Goal: Task Accomplishment & Management: Complete application form

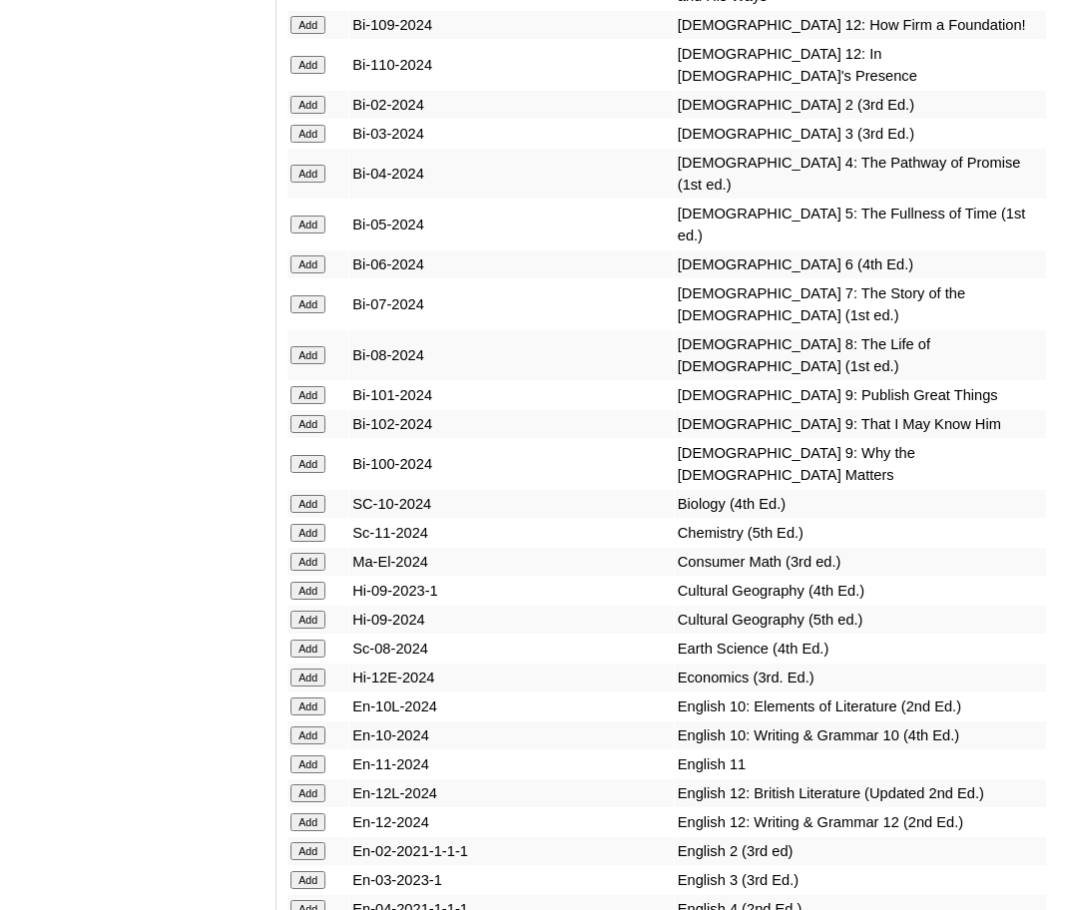
scroll to position [5973, 0]
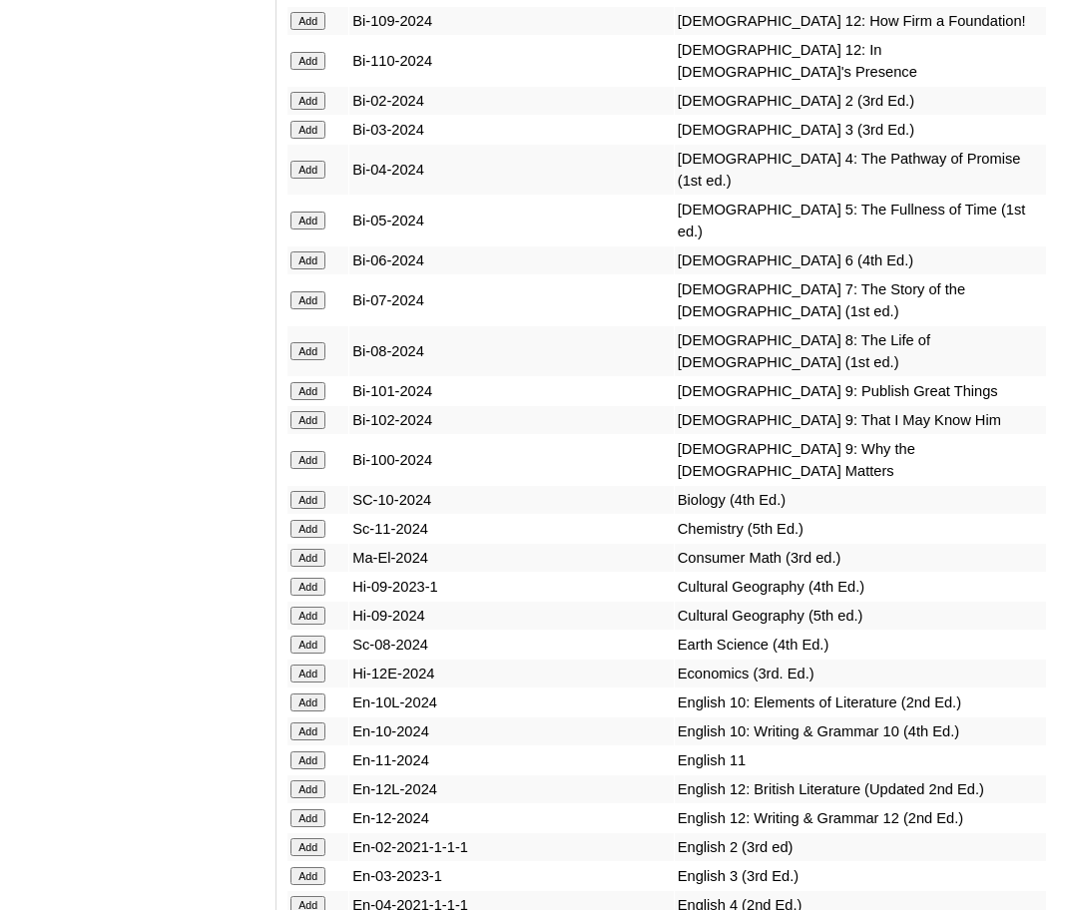
click at [307, 360] on input "Add" at bounding box center [307, 351] width 35 height 18
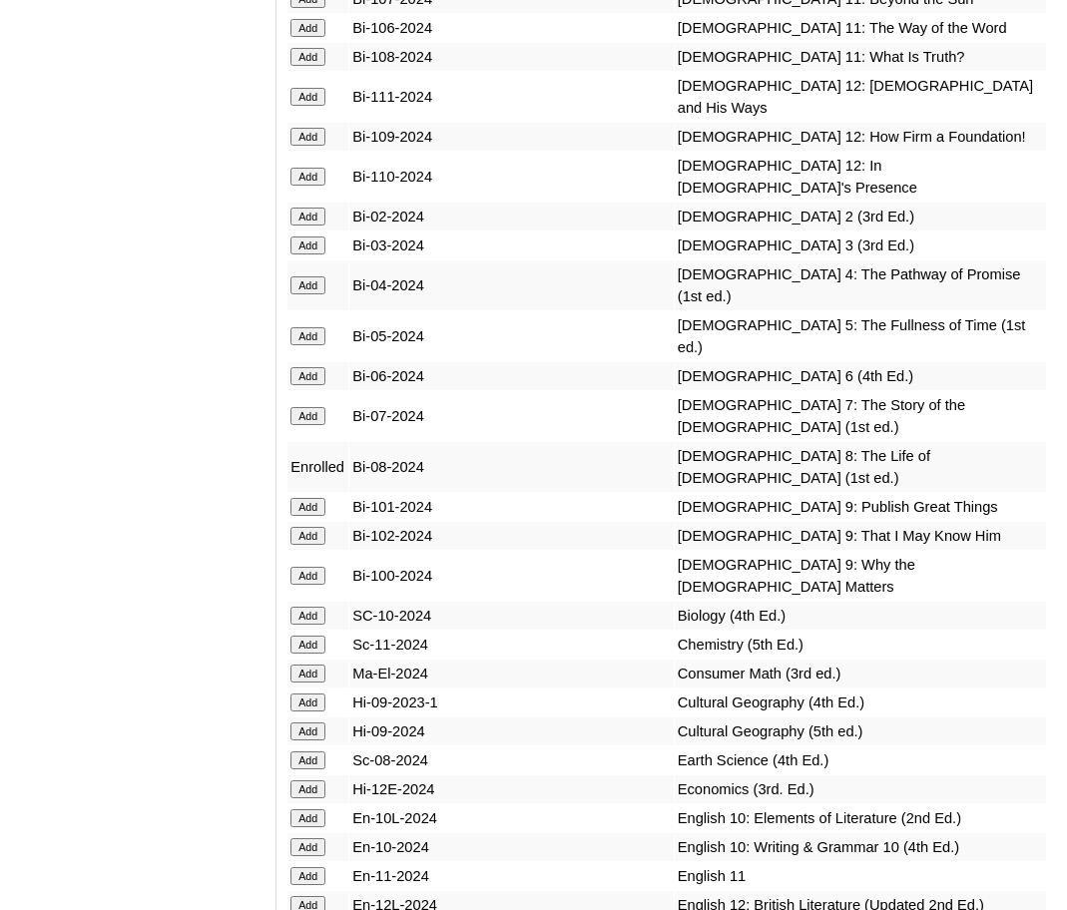
scroll to position [5828, 0]
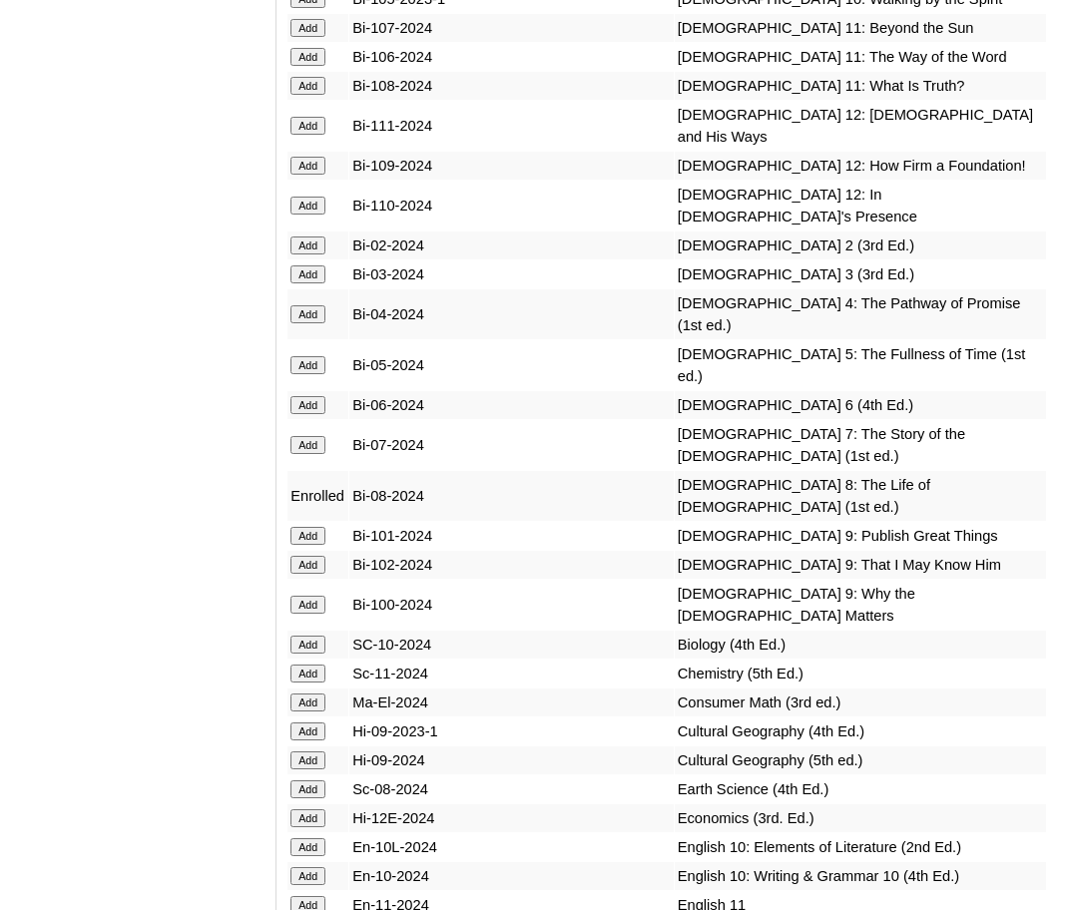
click at [310, 654] on input "Add" at bounding box center [307, 645] width 35 height 18
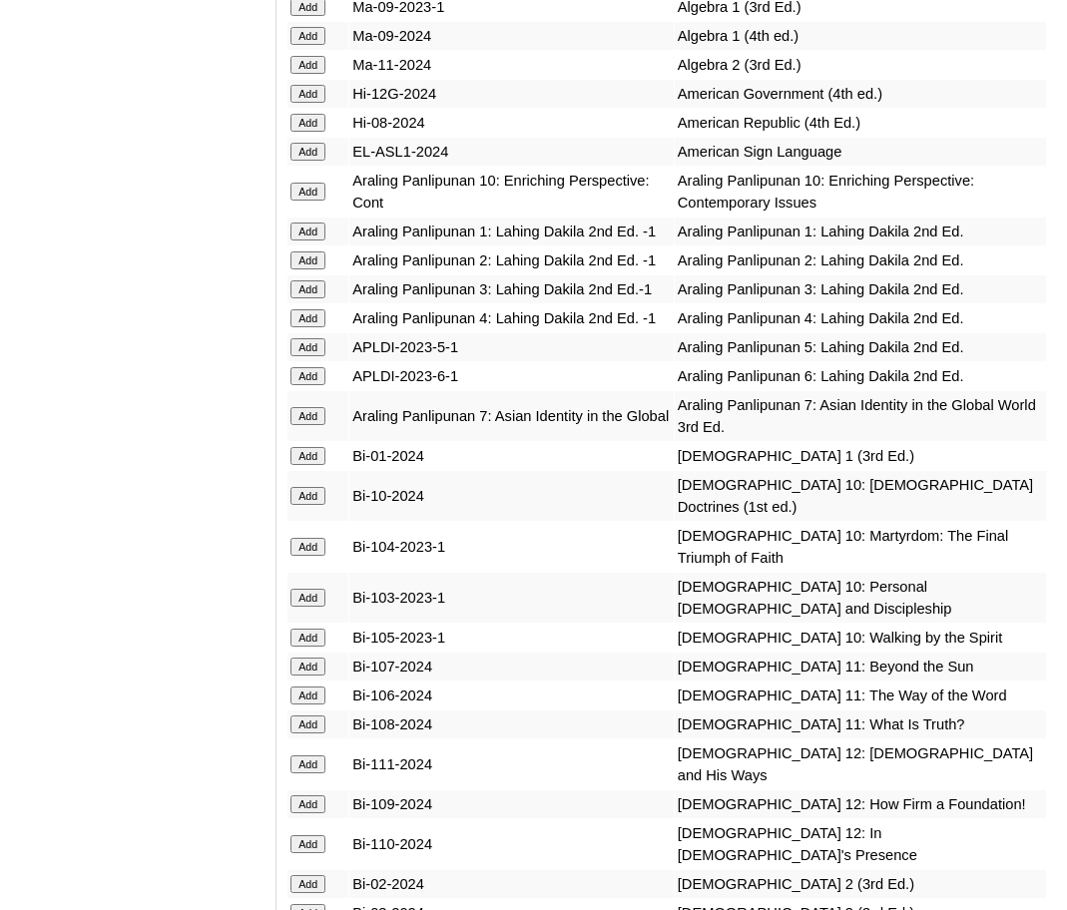
scroll to position [5190, 0]
click at [308, 44] on input "Add" at bounding box center [307, 35] width 35 height 18
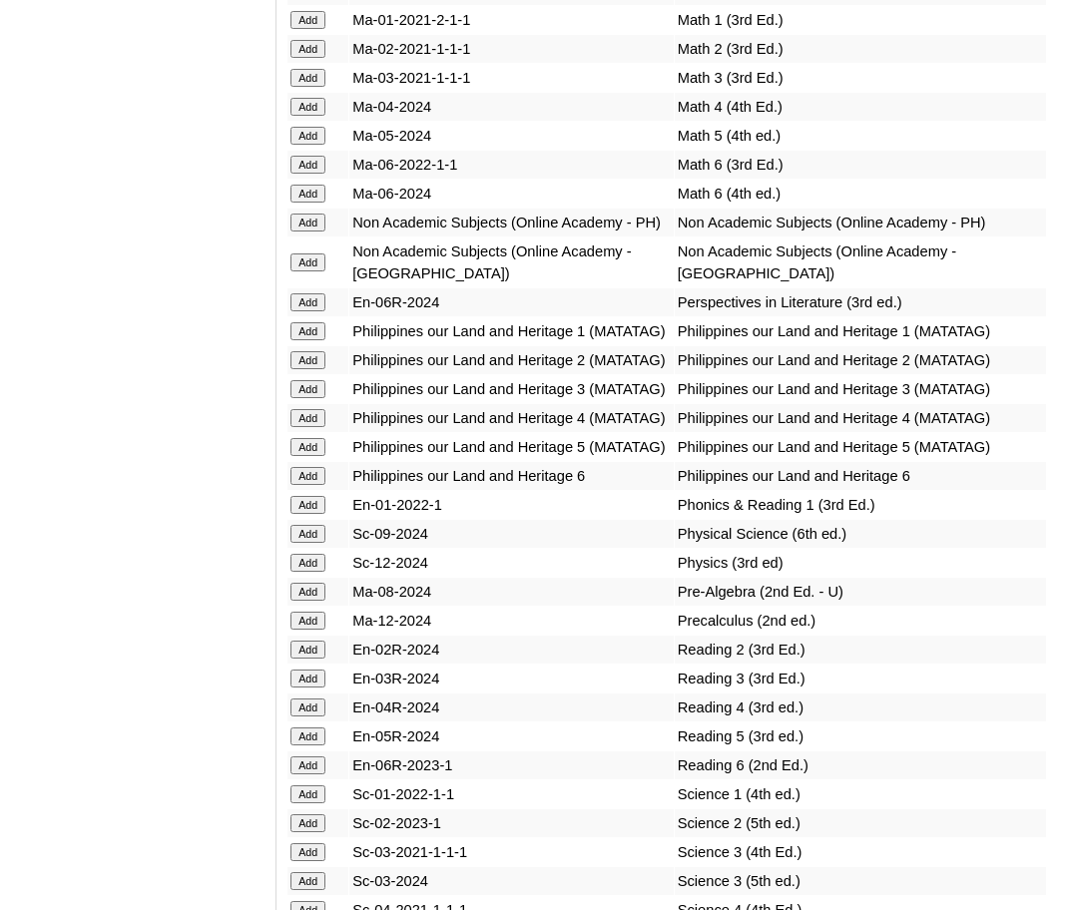
scroll to position [8277, 0]
click at [315, 231] on input "Add" at bounding box center [307, 222] width 35 height 18
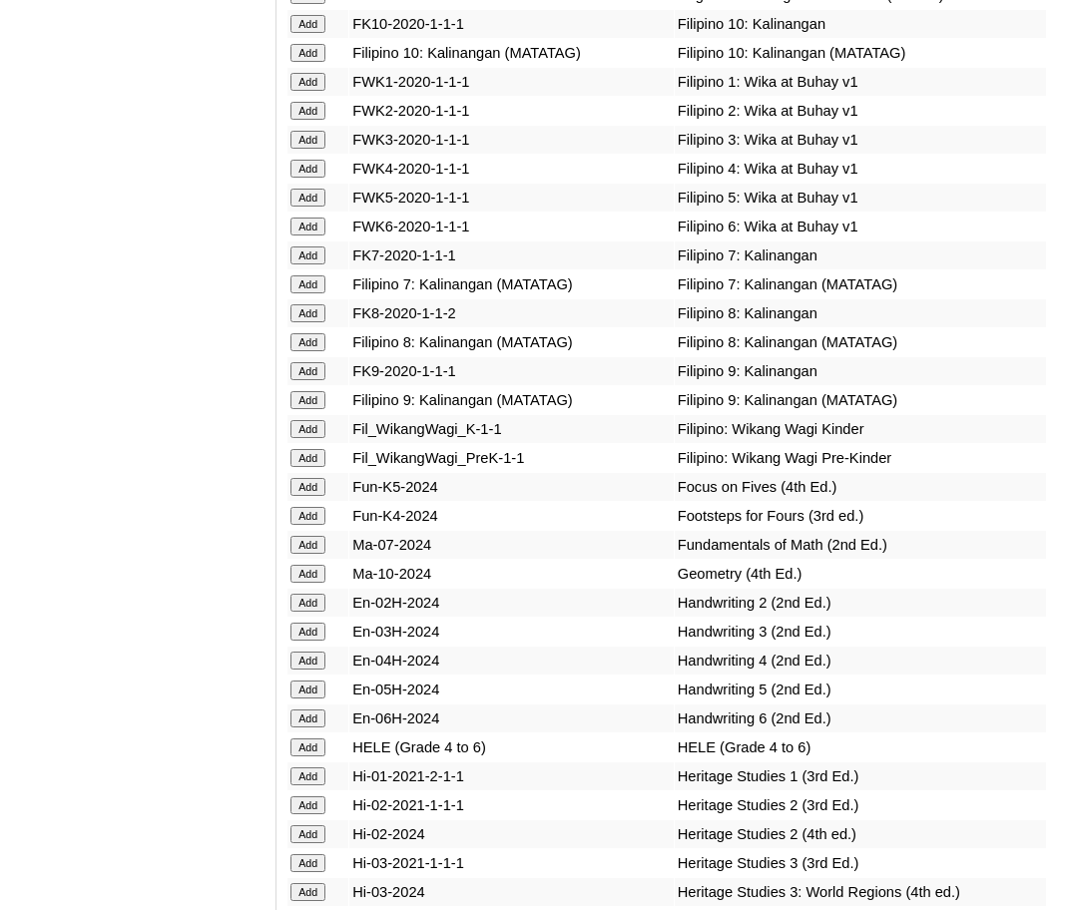
scroll to position [7086, 0]
click at [316, 350] on input "Add" at bounding box center [307, 341] width 35 height 18
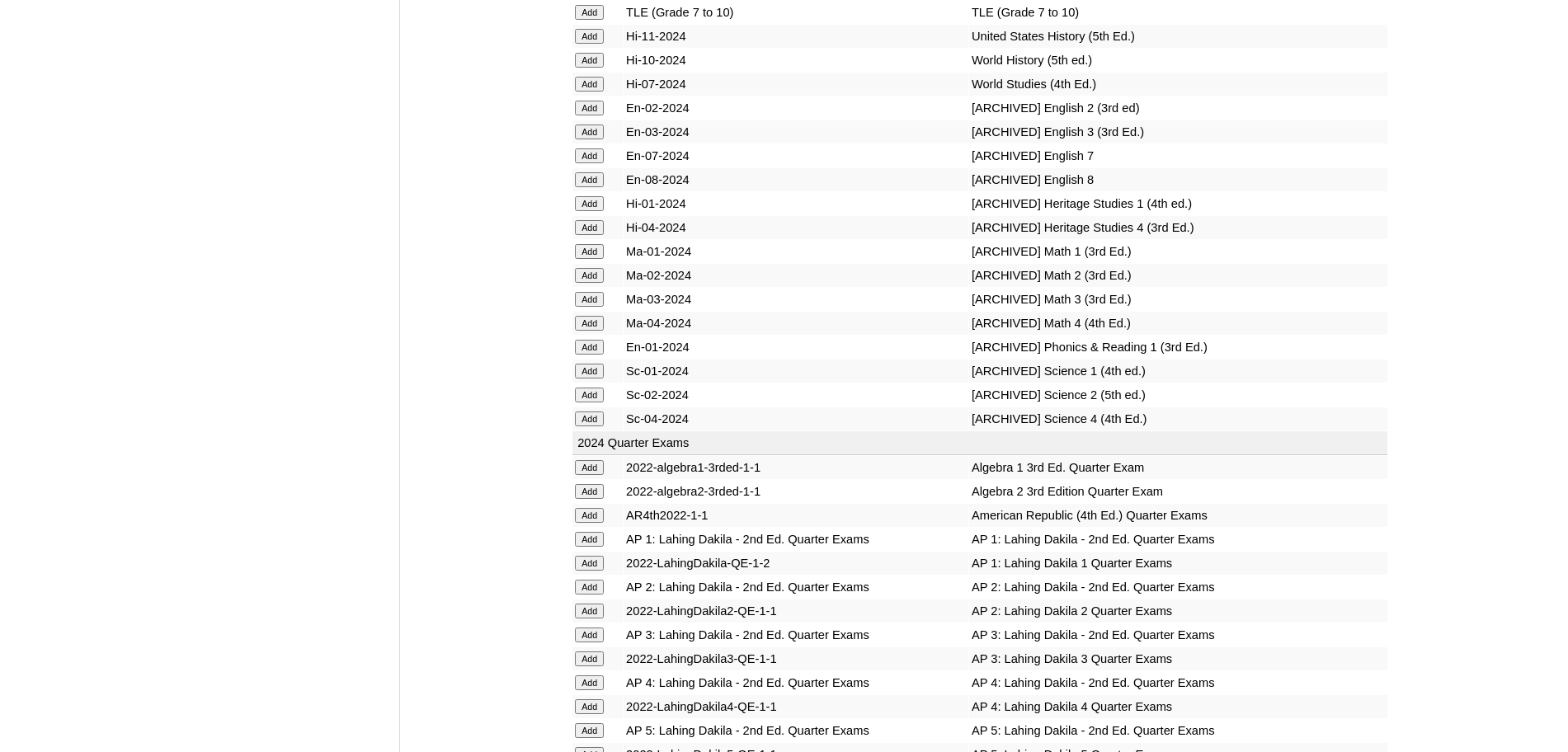
scroll to position [7305, 0]
click at [881, 236] on td "[ARCHIVED] Heritage Studies 4 (3rd Ed.)" at bounding box center [1179, 225] width 418 height 23
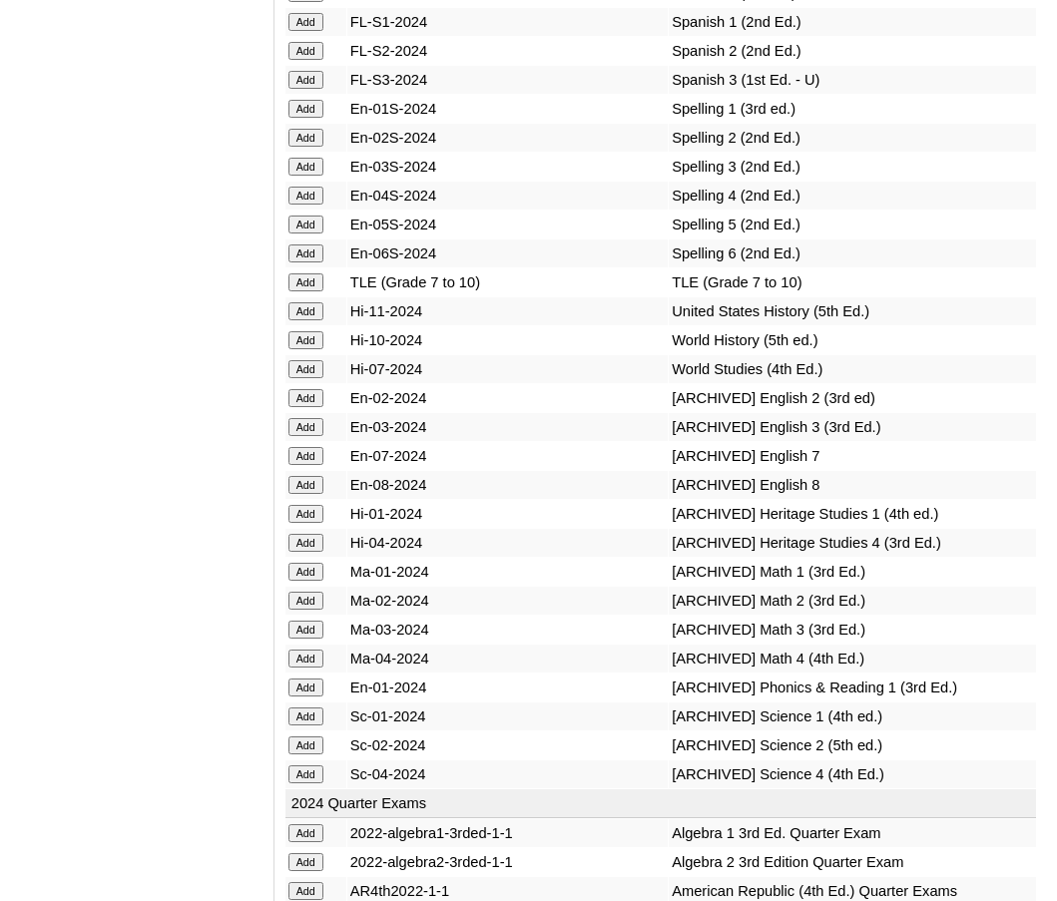
scroll to position [9360, 0]
click at [318, 350] on input "Add" at bounding box center [305, 341] width 35 height 18
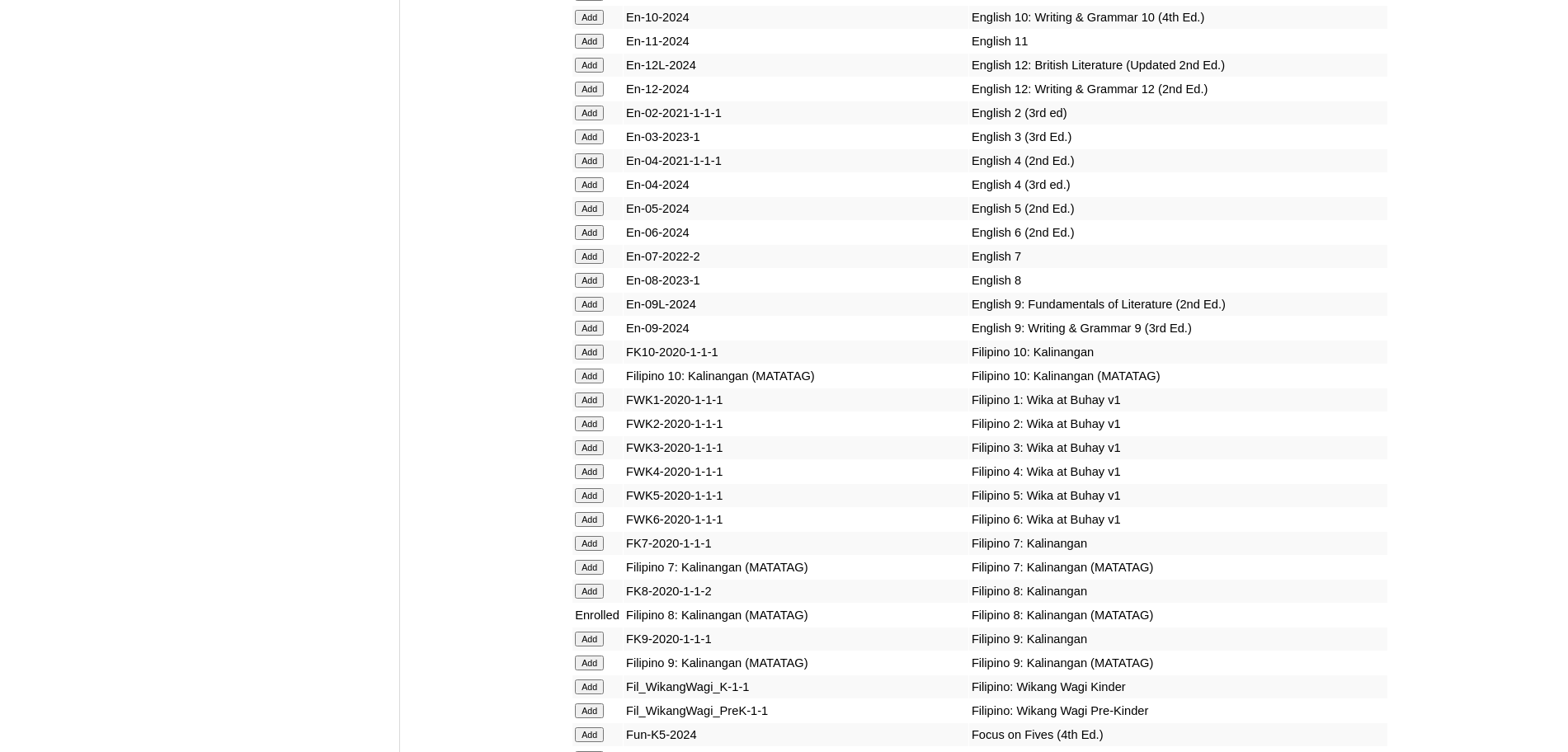
scroll to position [4958, 0]
click at [588, 289] on input "Add" at bounding box center [589, 282] width 29 height 15
